Goal: Task Accomplishment & Management: Use online tool/utility

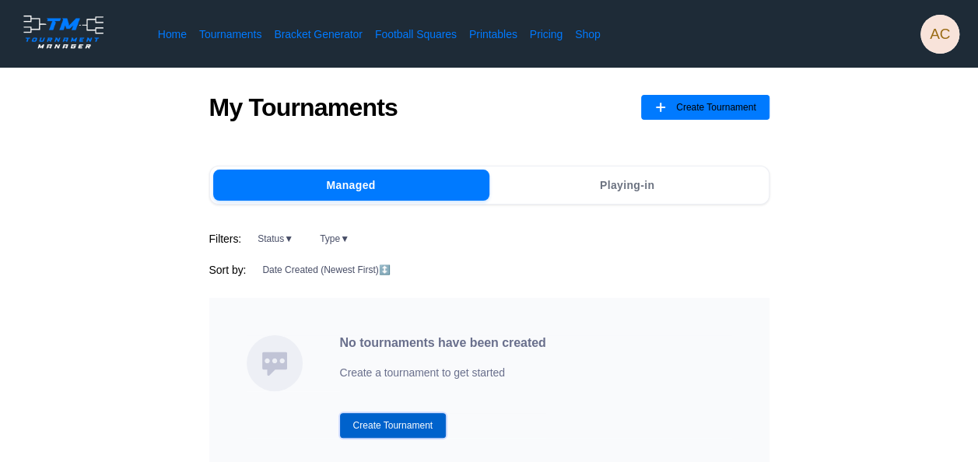
click at [403, 420] on button "Create Tournament" at bounding box center [393, 425] width 107 height 25
